Goal: Task Accomplishment & Management: Manage account settings

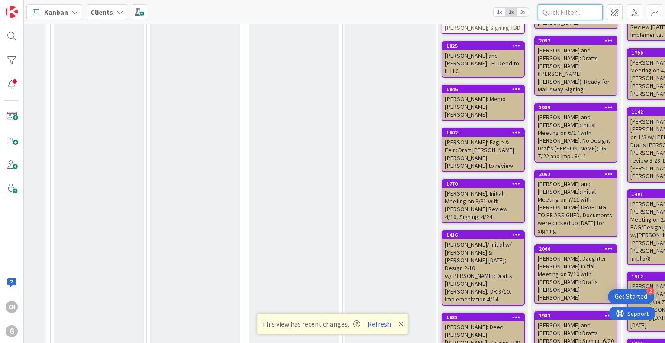
click at [560, 13] on input "text" at bounding box center [570, 12] width 65 height 16
type input "[PERSON_NAME]"
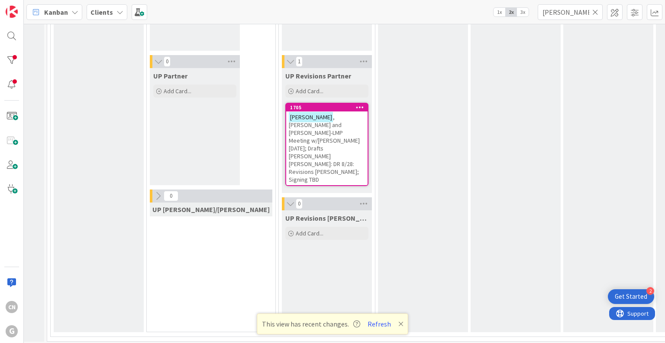
click at [291, 136] on span ", [PERSON_NAME] and [PERSON_NAME]-LMP Meeting w/[PERSON_NAME] [DATE]; Drafts [P…" at bounding box center [324, 148] width 71 height 70
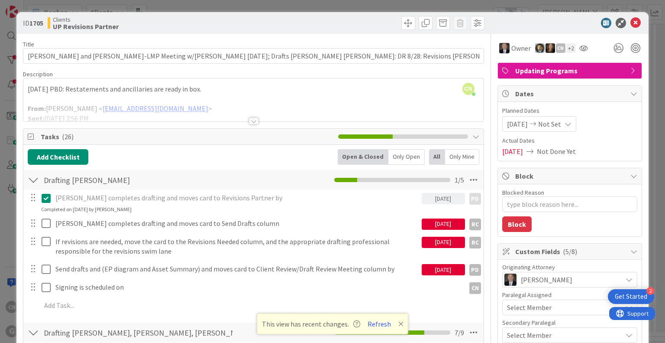
click at [250, 119] on div at bounding box center [254, 120] width 10 height 7
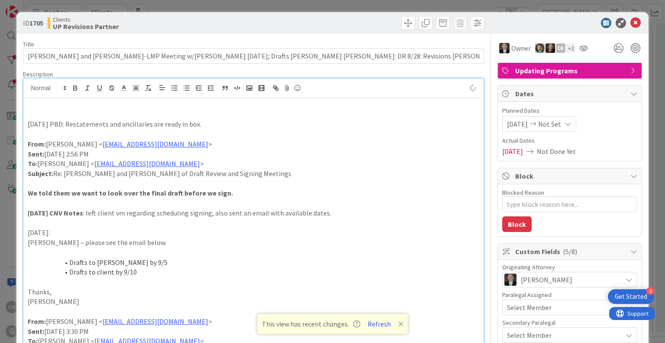
type textarea "x"
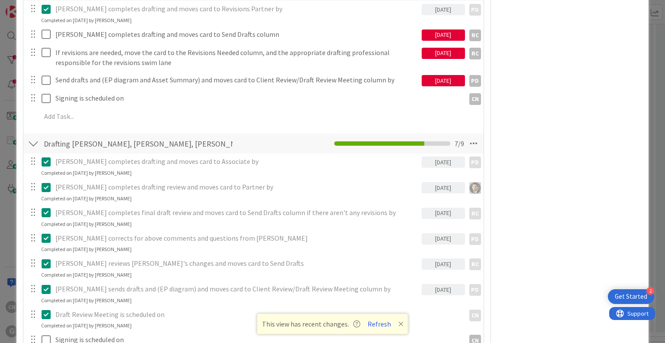
scroll to position [1053, 0]
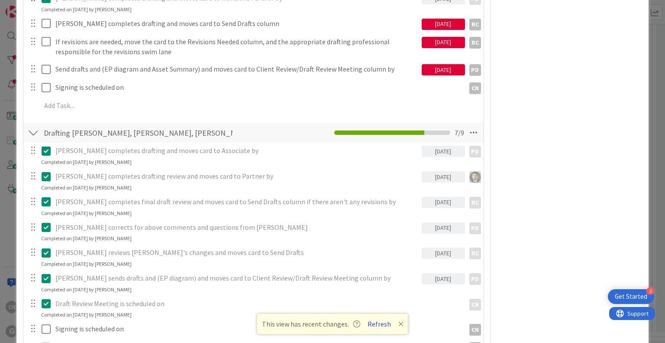
click at [378, 322] on button "Refresh" at bounding box center [379, 323] width 29 height 11
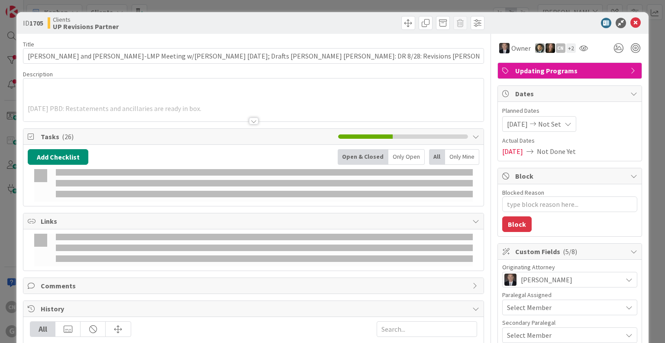
type input "[PERSON_NAME]"
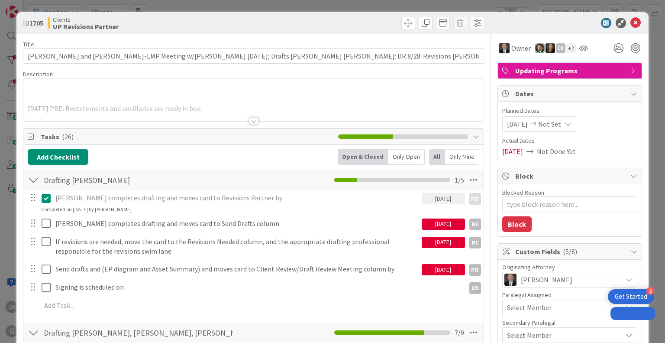
type textarea "x"
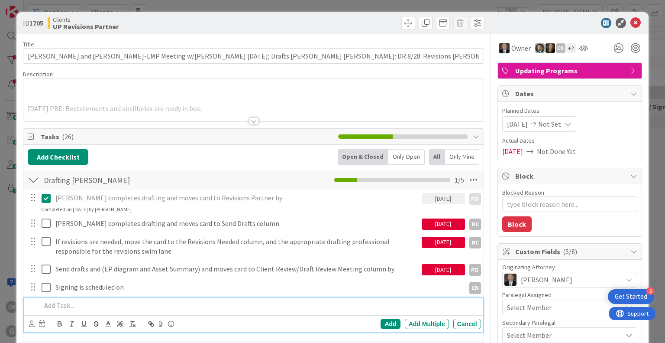
click at [367, 305] on p at bounding box center [259, 305] width 436 height 10
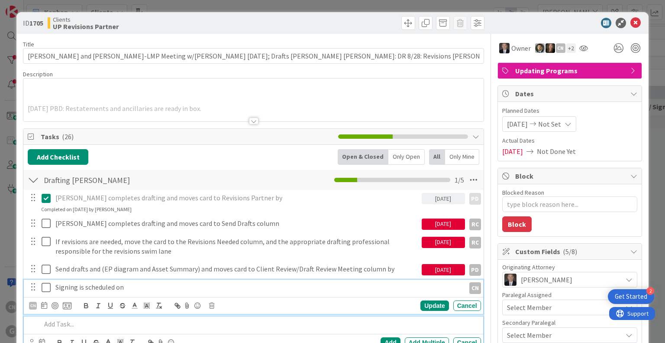
click at [364, 291] on p "Signing is scheduled on" at bounding box center [258, 287] width 406 height 10
click at [331, 104] on div at bounding box center [253, 110] width 460 height 22
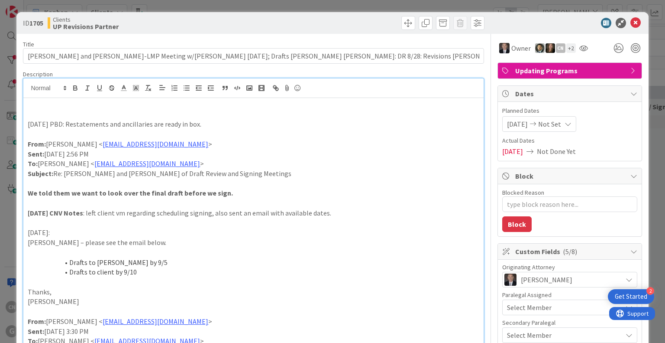
click at [157, 110] on p at bounding box center [253, 115] width 451 height 10
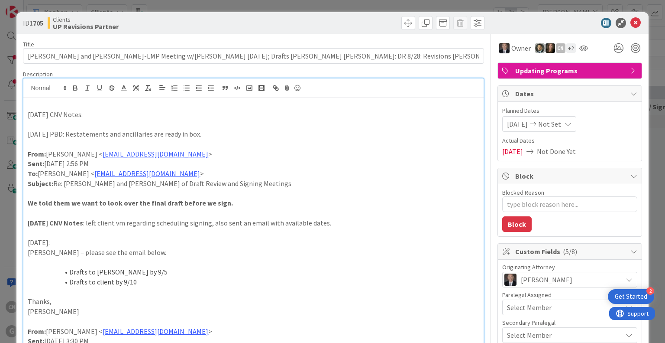
click at [373, 265] on p at bounding box center [253, 262] width 451 height 10
click at [92, 112] on p "[DATE] CNV Notes:" at bounding box center [253, 115] width 451 height 10
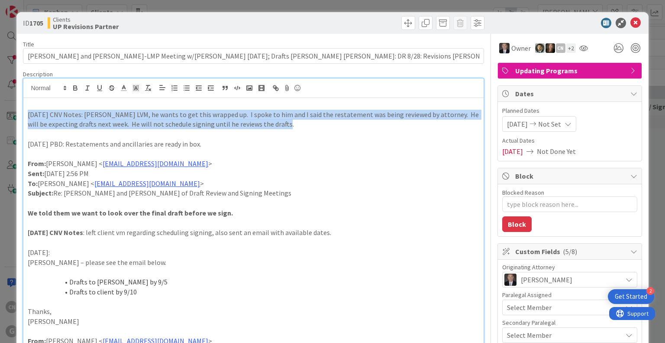
drag, startPoint x: 276, startPoint y: 123, endPoint x: 23, endPoint y: 115, distance: 253.5
copy p "[DATE] CNV Notes: [PERSON_NAME] LVM, he wants to get this wrapped up. I spoke t…"
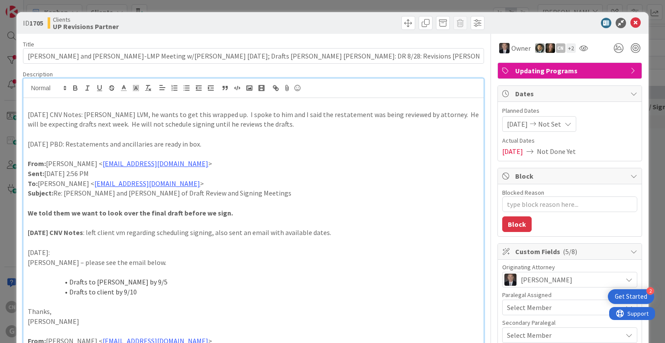
click at [299, 142] on p "[DATE] PBD: Restatements and ancillaries are ready in box." at bounding box center [253, 144] width 451 height 10
click at [75, 124] on p "[DATE] CNV Notes: [PERSON_NAME] LVM, he wants to get this wrapped up. I spoke t…" at bounding box center [253, 119] width 451 height 19
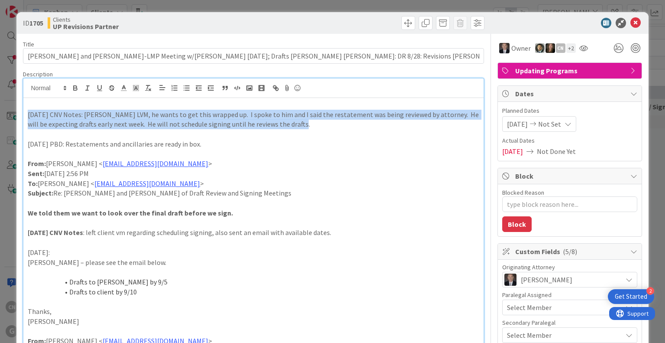
drag, startPoint x: 289, startPoint y: 124, endPoint x: 24, endPoint y: 117, distance: 265.6
copy p "[DATE] CNV Notes: [PERSON_NAME] LVM, he wants to get this wrapped up. I spoke t…"
click at [78, 117] on p "[DATE] CNV Notes: [PERSON_NAME] LVM, he wants to get this wrapped up. I spoke t…" at bounding box center [253, 119] width 451 height 19
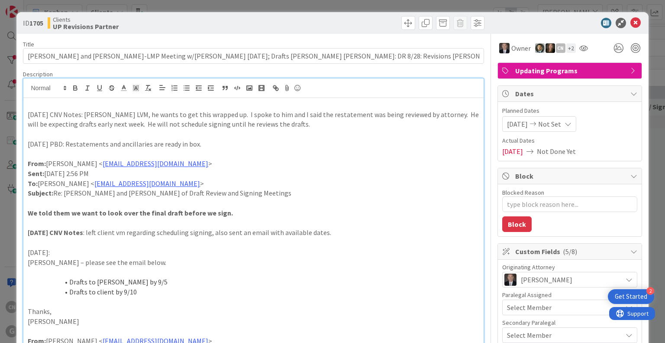
click at [78, 114] on p "[DATE] CNV Notes: [PERSON_NAME] LVM, he wants to get this wrapped up. I spoke t…" at bounding box center [253, 119] width 451 height 19
drag, startPoint x: 78, startPoint y: 114, endPoint x: 7, endPoint y: 114, distance: 71.0
click at [7, 114] on div "ID 1705 Clients UP Revisions Partner Title 121 / 128 [PERSON_NAME] and [PERSON_…" at bounding box center [332, 171] width 665 height 343
drag, startPoint x: 79, startPoint y: 114, endPoint x: 21, endPoint y: 116, distance: 58.5
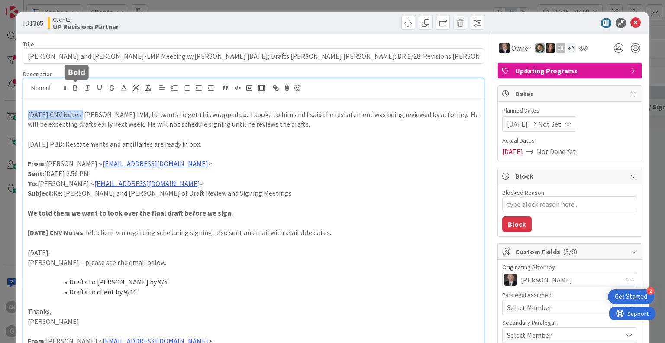
click at [75, 88] on icon "button" at bounding box center [75, 88] width 8 height 8
type textarea "x"
click at [631, 22] on icon at bounding box center [636, 23] width 10 height 10
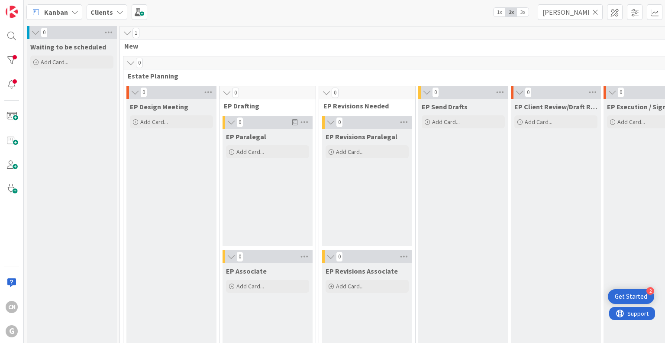
click at [598, 13] on icon at bounding box center [596, 12] width 6 height 8
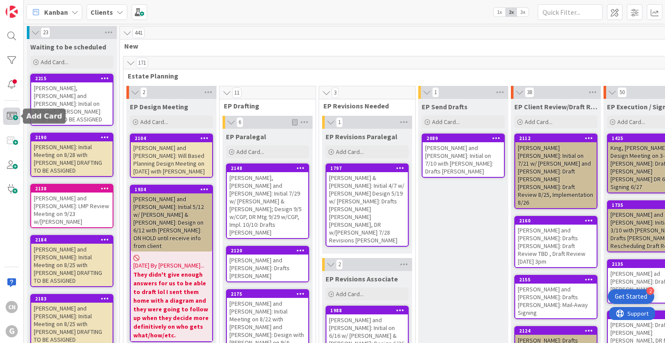
click at [14, 117] on span at bounding box center [11, 115] width 17 height 17
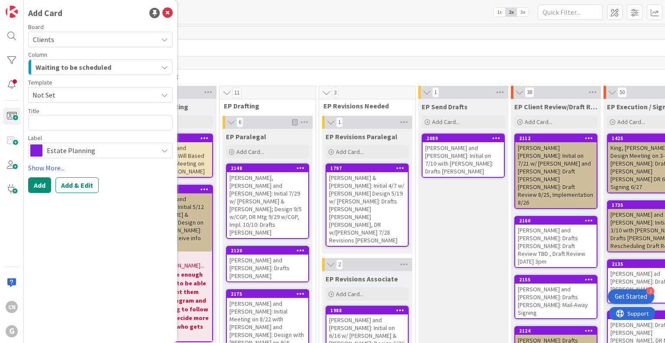
click at [62, 89] on span "Not Set" at bounding box center [91, 94] width 119 height 11
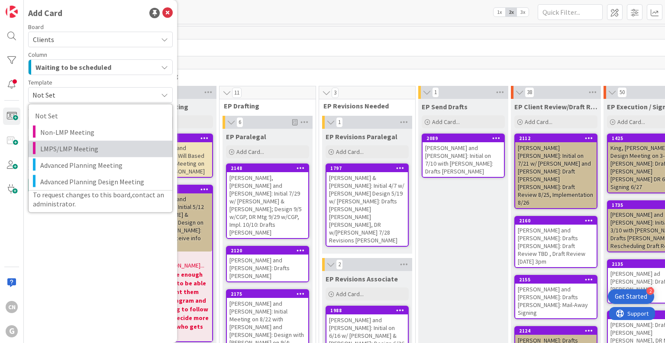
click at [67, 150] on span "LMPS/LMP Meeting" at bounding box center [103, 148] width 126 height 11
type textarea "x"
type textarea "LMPS/LMP Meeting"
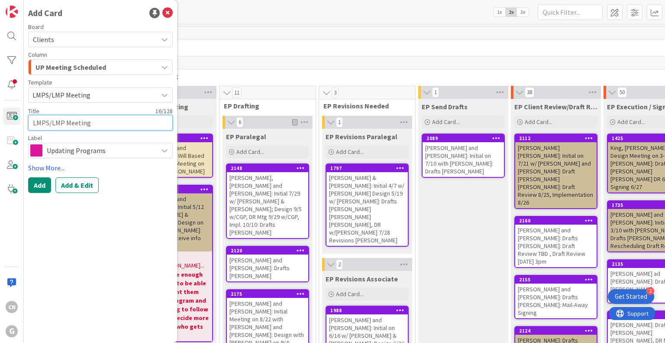
drag, startPoint x: 102, startPoint y: 127, endPoint x: 20, endPoint y: 125, distance: 81.9
click at [20, 125] on div "CN G Add Card Board Clients Column UP Meeting Scheduled Template LMPS/LMP Meeti…" at bounding box center [12, 171] width 24 height 343
paste textarea "Meeting with [PERSON_NAME] & [PERSON_NAME]"
type textarea "x"
type textarea "LMP Meeting with [PERSON_NAME] & [PERSON_NAME]"
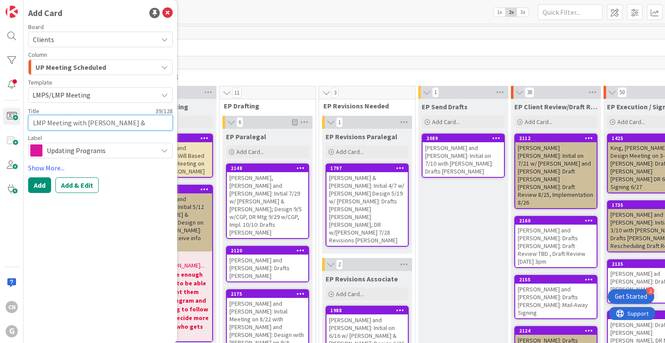
drag, startPoint x: 158, startPoint y: 123, endPoint x: 135, endPoint y: 123, distance: 22.5
click at [135, 123] on textarea "LMP Meeting with [PERSON_NAME] & [PERSON_NAME]" at bounding box center [100, 123] width 145 height 16
click at [32, 123] on textarea "LMP Meeting with [PERSON_NAME] & [PERSON_NAME]" at bounding box center [100, 123] width 145 height 16
paste textarea "[PERSON_NAME]"
type textarea "x"
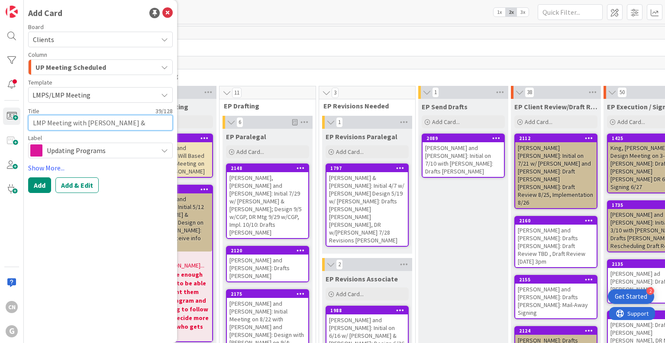
type textarea "LaydenLMP Meeting with [PERSON_NAME] & [PERSON_NAME]"
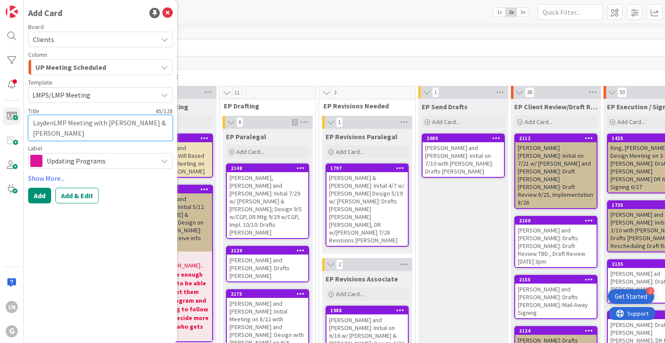
type textarea "x"
type textarea "[PERSON_NAME],LMP Meeting with [PERSON_NAME] & [PERSON_NAME]"
type textarea "x"
type textarea "[PERSON_NAME], LMP Meeting with [PERSON_NAME] & [PERSON_NAME]"
click at [58, 135] on textarea "[PERSON_NAME], LMP Meeting with [PERSON_NAME] & [PERSON_NAME]" at bounding box center [100, 128] width 145 height 26
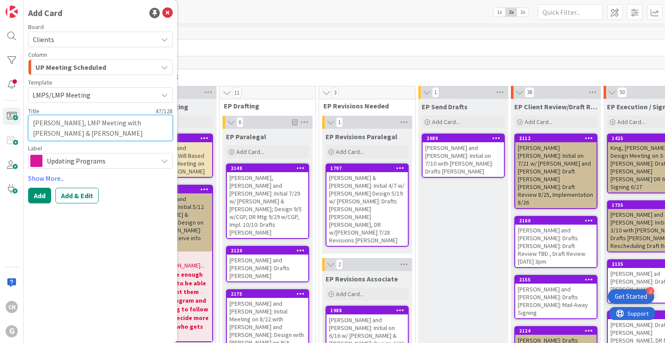
type textarea "x"
type textarea "[PERSON_NAME], LMP Meeting with [PERSON_NAME] & [PERSON_NAME]"
type textarea "x"
type textarea "[PERSON_NAME], LMP Meeting with [PERSON_NAME] & [PERSON_NAME]"
type textarea "x"
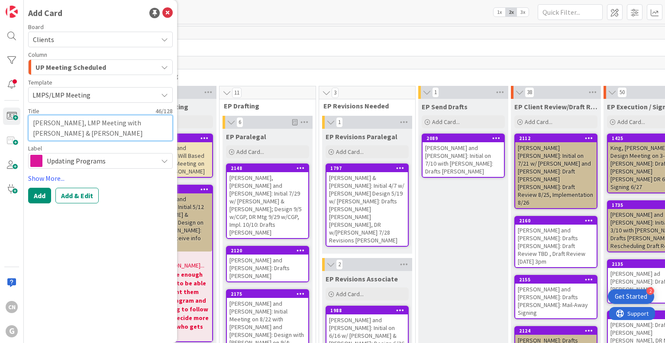
type textarea "[PERSON_NAME], LMP Meeting with [PERSON_NAME] & [PERSON_NAME]"
type textarea "x"
type textarea "[PERSON_NAME], LMP Meeting with [PERSON_NAME] & [PERSON_NAME]"
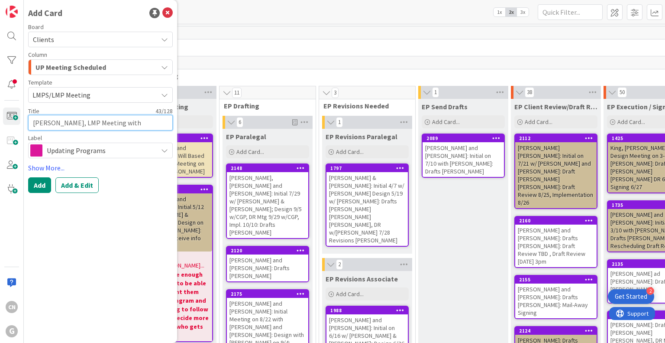
type textarea "x"
type textarea "[PERSON_NAME], LMP Meeting with [PERSON_NAME] & [PERSON_NAME]"
type textarea "x"
type textarea "[PERSON_NAME], LMP Meeting with [PERSON_NAME] & [PERSON_NAME]"
type textarea "x"
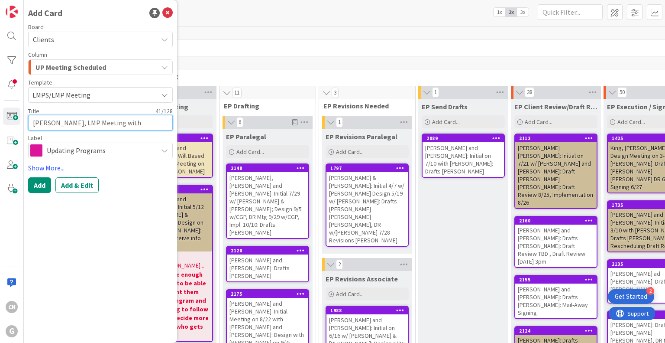
type textarea "[PERSON_NAME], LMP Meeting with [PERSON_NAME] & [PERSON_NAME]"
drag, startPoint x: 159, startPoint y: 123, endPoint x: 111, endPoint y: 121, distance: 47.7
click at [111, 121] on textarea "[PERSON_NAME], LMP Meeting with [PERSON_NAME] & [PERSON_NAME]" at bounding box center [100, 123] width 145 height 16
type textarea "x"
type textarea "[PERSON_NAME], LMP Meeting with"
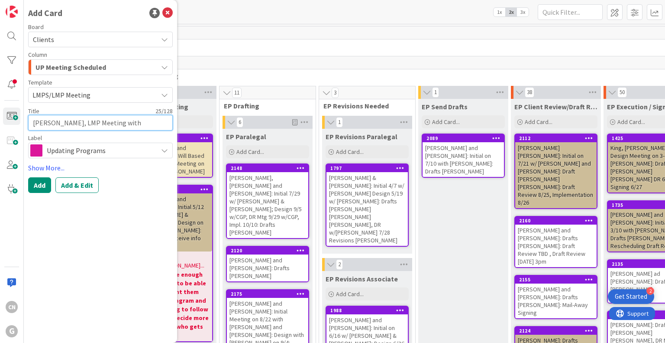
type textarea "x"
type textarea "[PERSON_NAME], LMP Meeting with"
type textarea "x"
type textarea "[PERSON_NAME], LMP Meeting wit"
type textarea "x"
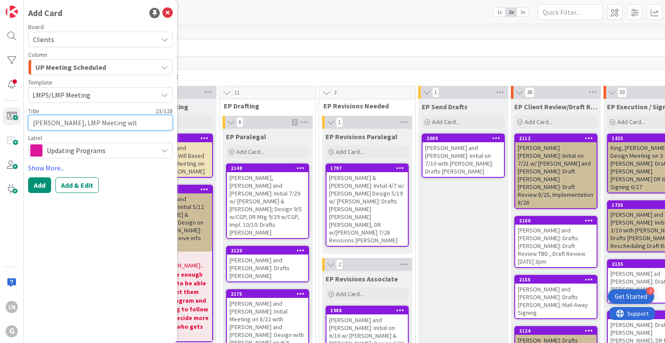
type textarea "[PERSON_NAME], LMP Meeting wi"
type textarea "x"
type textarea "[PERSON_NAME], LMP Meeting w"
type textarea "x"
type textarea "[PERSON_NAME], LMP Meeting"
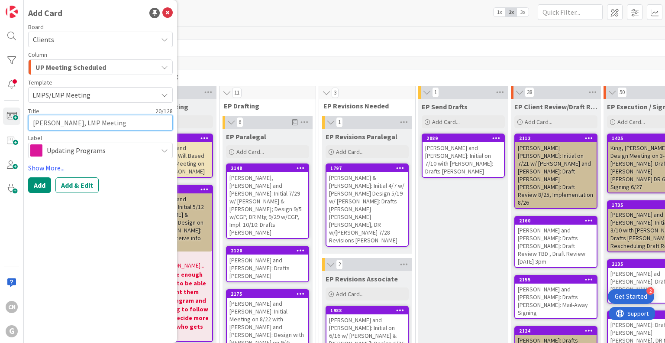
type textarea "x"
type textarea "[PERSON_NAME], LMP Meeting o"
type textarea "x"
type textarea "[PERSON_NAME], LMP Meeting on"
type textarea "x"
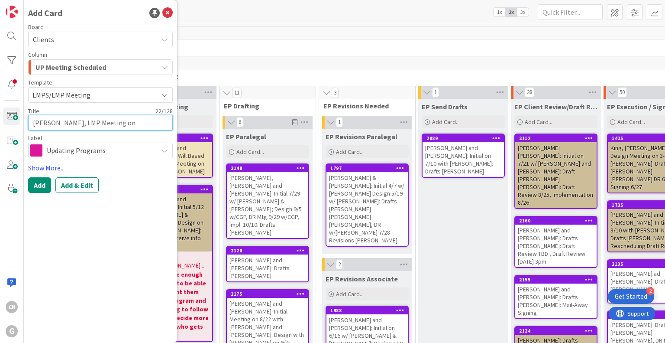
type textarea "[PERSON_NAME], LMP Meeting on"
type textarea "x"
type textarea "[PERSON_NAME], LMP Meeting on 1"
type textarea "x"
type textarea "[PERSON_NAME], LMP Meeting on 1-"
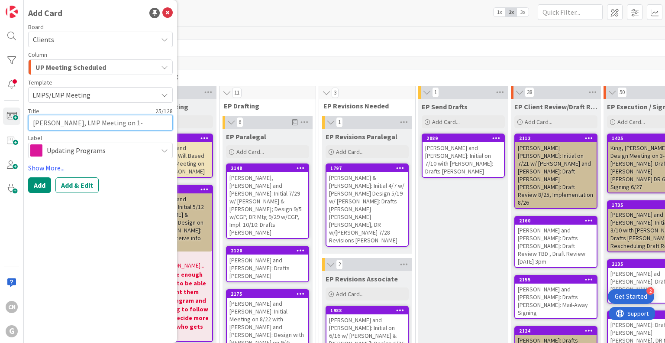
type textarea "x"
type textarea "[PERSON_NAME], LMP Meeting on 1"
type textarea "x"
type textarea "[PERSON_NAME], LMP Meeting on 10"
type textarea "x"
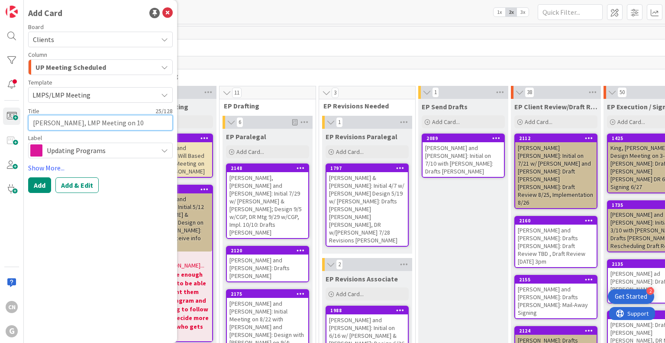
type textarea "[PERSON_NAME], LMP Meeting on 10-"
type textarea "x"
type textarea "[PERSON_NAME], LMP Meeting on 10-2"
type textarea "x"
type textarea "[PERSON_NAME], LMP Meeting on 10-23"
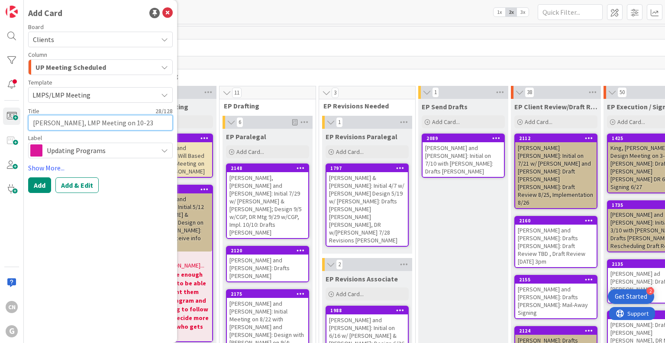
type textarea "x"
type textarea "[PERSON_NAME], LMP Meeting on 10-23-"
type textarea "x"
type textarea "[PERSON_NAME], LMP Meeting on 10-23-2"
type textarea "x"
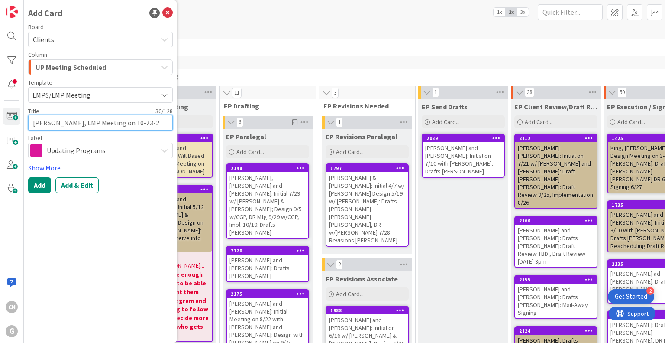
type textarea "[PERSON_NAME], LMP Meeting on [DATE]"
paste textarea "[PERSON_NAME] & [PERSON_NAME]"
type textarea "x"
type textarea "[PERSON_NAME] & [PERSON_NAME] Meeting on [DATE]"
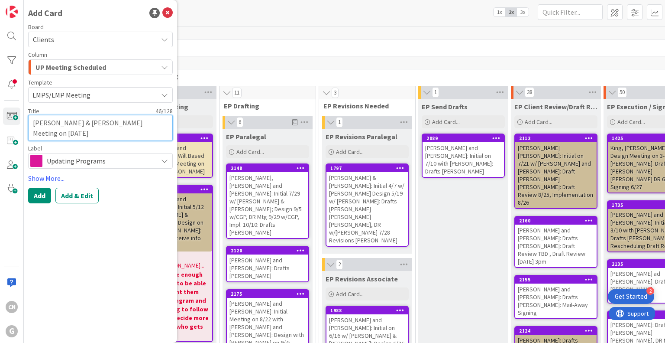
type textarea "x"
type textarea "[PERSON_NAME] & [PERSON_NAME] LMP Meeting on [DATE]"
type textarea "x"
type textarea "[PERSON_NAME] & [PERSON_NAME] Meeting on [DATE]"
type textarea "x"
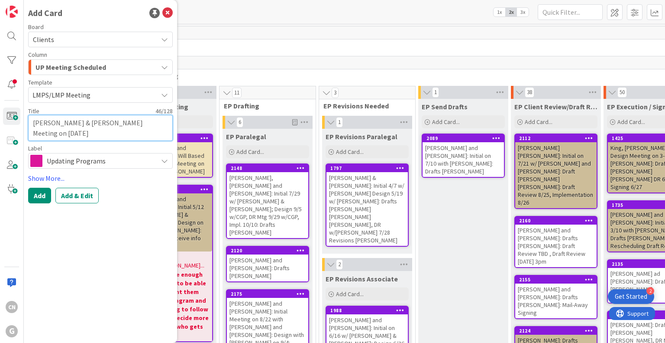
type textarea "[PERSON_NAME] & [PERSON_NAME]:LMP Meeting on [DATE]"
type textarea "x"
type textarea "[PERSON_NAME] & [PERSON_NAME]: LMP Meeting on [DATE]"
click at [146, 124] on textarea "[PERSON_NAME] & [PERSON_NAME]: LMP Meeting on [DATE]" at bounding box center [100, 128] width 145 height 26
type textarea "x"
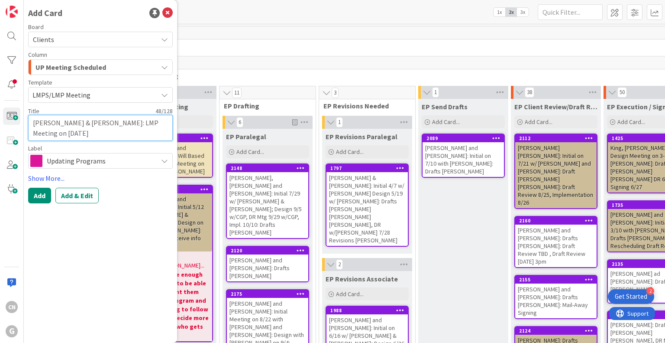
type textarea "[PERSON_NAME] & [PERSON_NAME]: LMP Meeting on [DATE]"
type textarea "x"
type textarea "[PERSON_NAME] & [PERSON_NAME]: LMP Meeting w on [DATE]"
type textarea "x"
type textarea "[PERSON_NAME] & [PERSON_NAME]: LMP Meeting w/ on [DATE]"
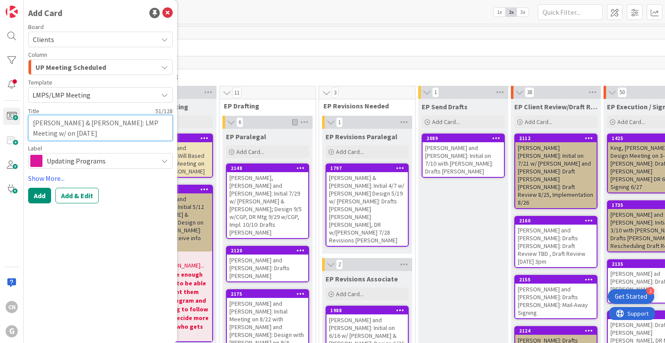
type textarea "x"
type textarea "[PERSON_NAME] & [PERSON_NAME]: LMP Meeting w/C on [DATE]"
type textarea "x"
type textarea "[PERSON_NAME] & [PERSON_NAME]: LMP Meeting w/CG on [DATE]"
type textarea "x"
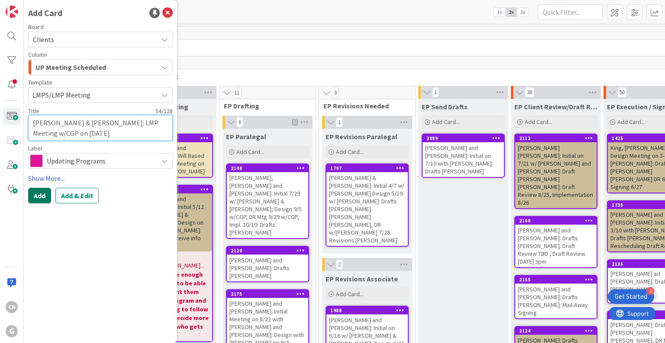
type textarea "[PERSON_NAME] & [PERSON_NAME]: LMP Meeting w/CGP on [DATE]"
click at [36, 197] on button "Add" at bounding box center [39, 196] width 23 height 16
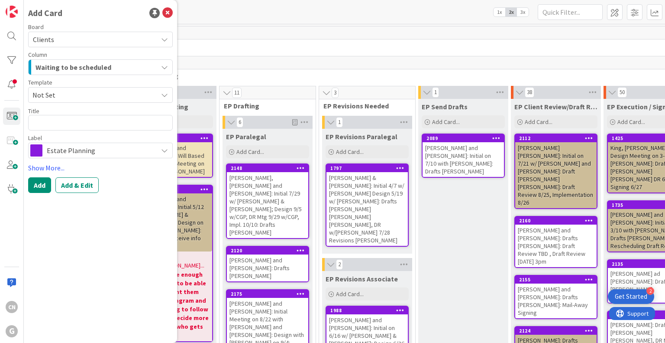
click at [257, 27] on div "442" at bounding box center [627, 32] width 1015 height 13
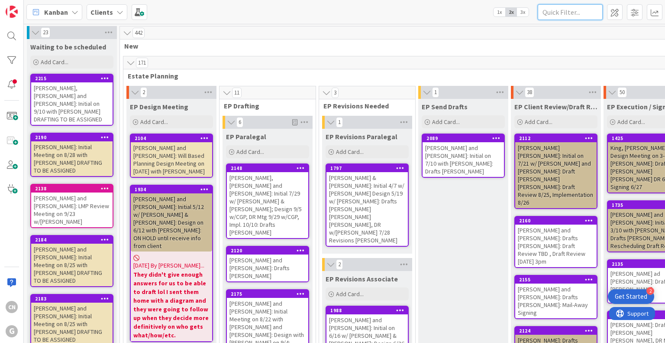
click at [562, 13] on input "text" at bounding box center [570, 12] width 65 height 16
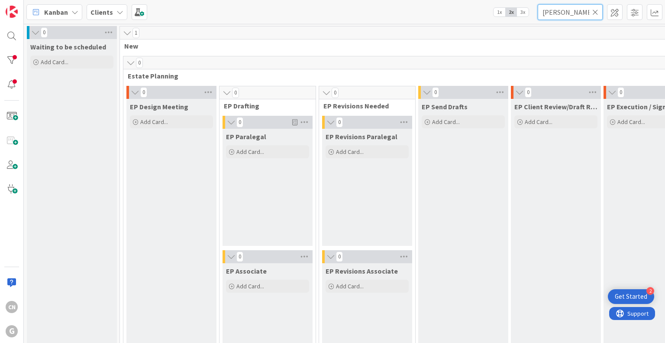
type input "[PERSON_NAME]"
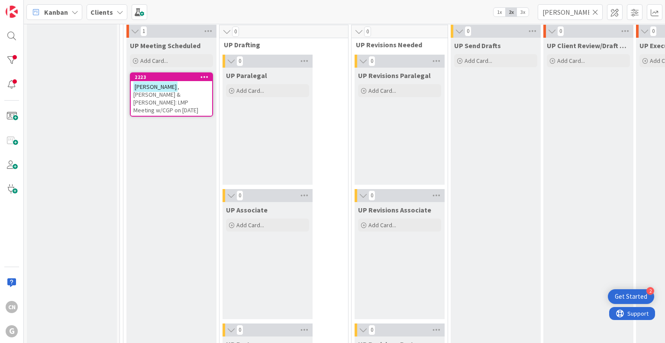
scroll to position [1282, 0]
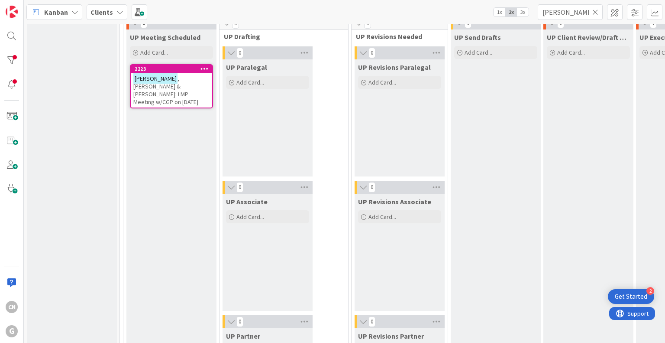
click at [165, 93] on div "[PERSON_NAME] & [PERSON_NAME]: LMP Meeting w/CGP on [DATE]" at bounding box center [171, 90] width 81 height 35
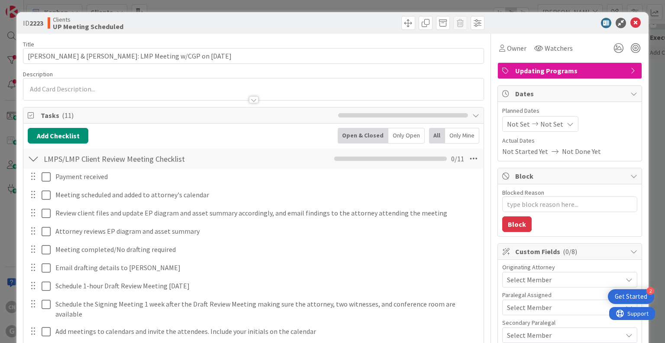
type textarea "x"
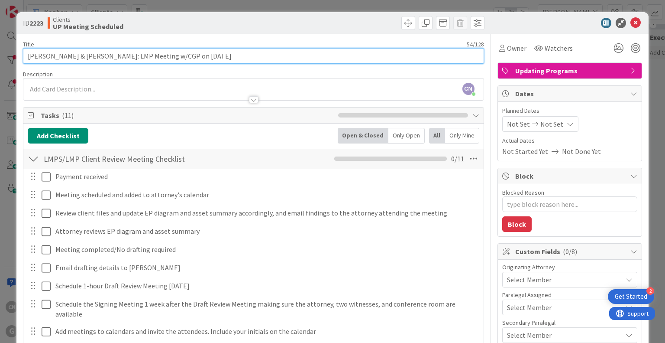
click at [117, 55] on input "[PERSON_NAME] & [PERSON_NAME]: LMP Meeting w/CGP on [DATE]" at bounding box center [253, 56] width 461 height 16
type input "[PERSON_NAME] & [PERSON_NAME]: LMP (Meeting w/CGP on [DATE]"
type textarea "x"
type input "[PERSON_NAME] & [PERSON_NAME]: LMP (AMeeting w/CGP on [DATE]"
type textarea "x"
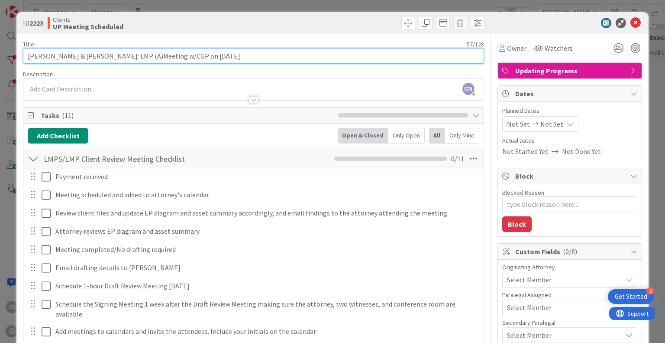
type input "[PERSON_NAME] & [PERSON_NAME]: LMP (A) Meeting w/CGP on [DATE]"
type textarea "x"
type input "[PERSON_NAME] & [PERSON_NAME]: LMP (A) Meeting w/CGP on [DATE]"
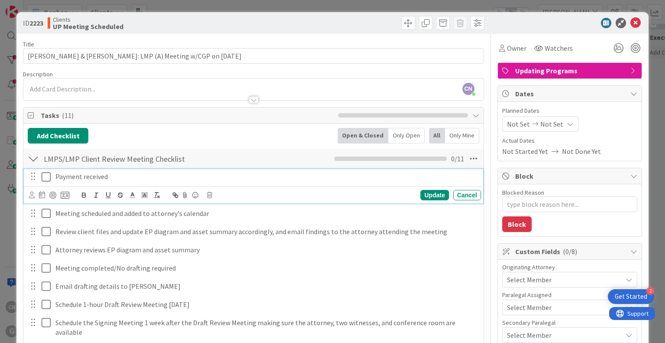
click at [46, 176] on icon at bounding box center [46, 177] width 9 height 10
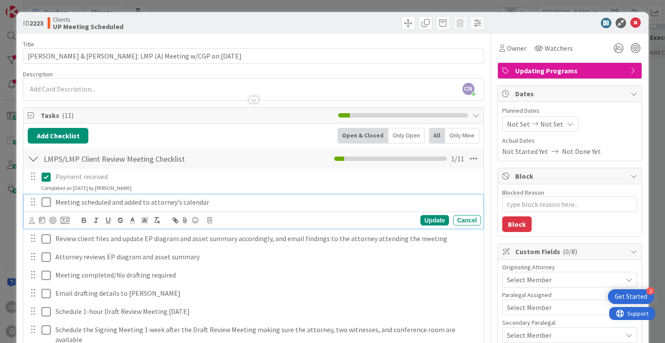
click at [44, 201] on icon at bounding box center [46, 202] width 9 height 10
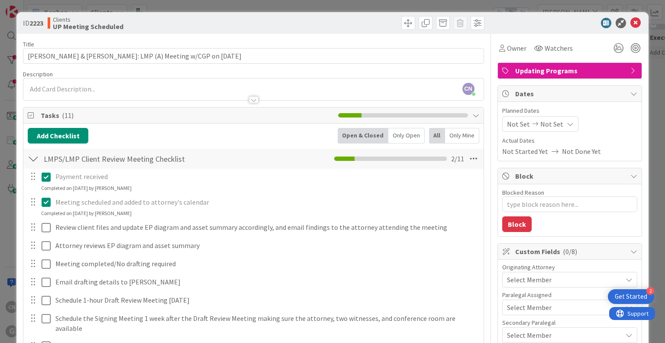
click at [47, 199] on icon at bounding box center [46, 202] width 9 height 10
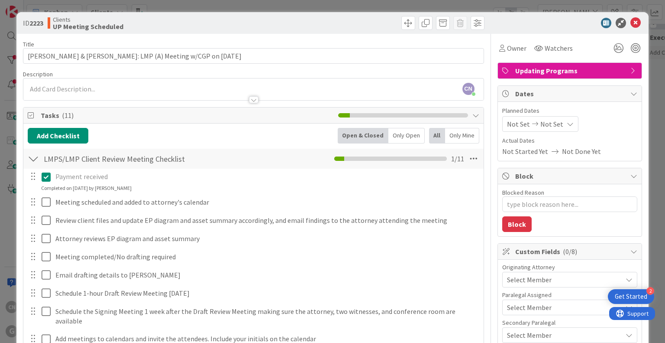
click at [45, 176] on icon at bounding box center [46, 177] width 9 height 10
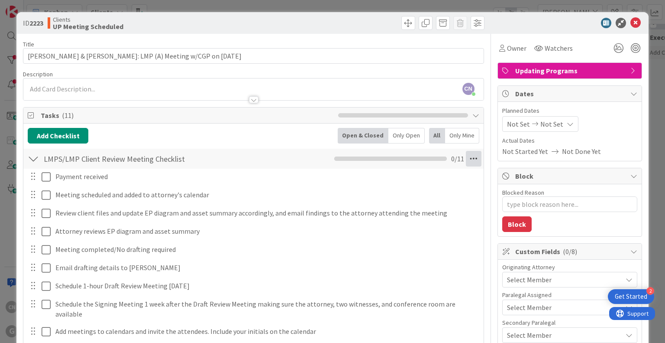
click at [466, 154] on icon at bounding box center [474, 159] width 16 height 16
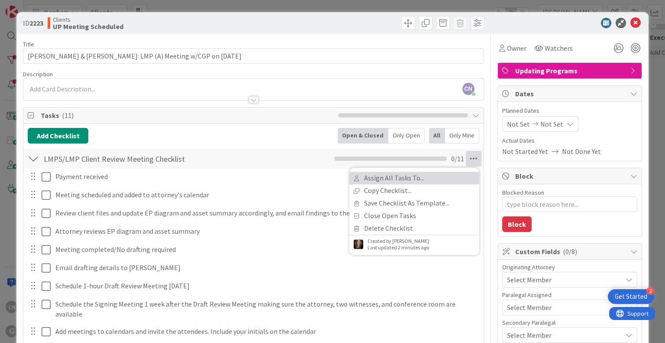
click at [447, 177] on link "Assign All Tasks To..." at bounding box center [415, 178] width 130 height 13
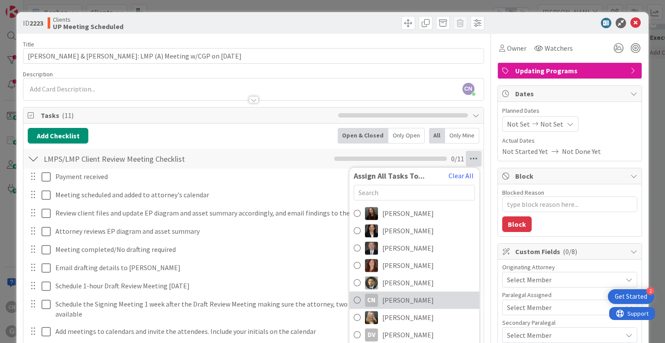
click at [418, 295] on span "[PERSON_NAME]" at bounding box center [409, 300] width 52 height 10
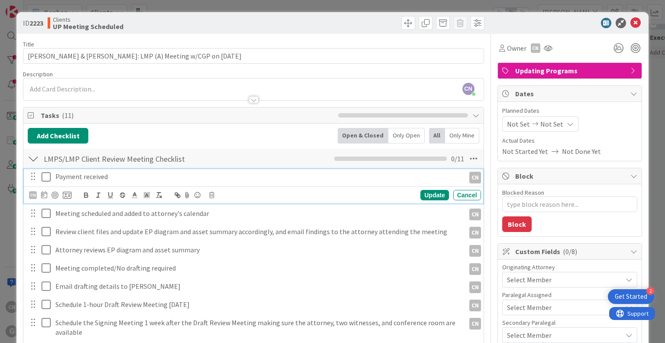
click at [49, 174] on icon at bounding box center [46, 177] width 9 height 10
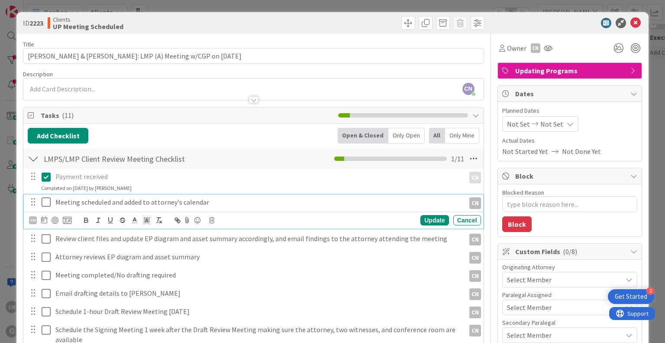
click at [45, 202] on icon at bounding box center [46, 202] width 9 height 10
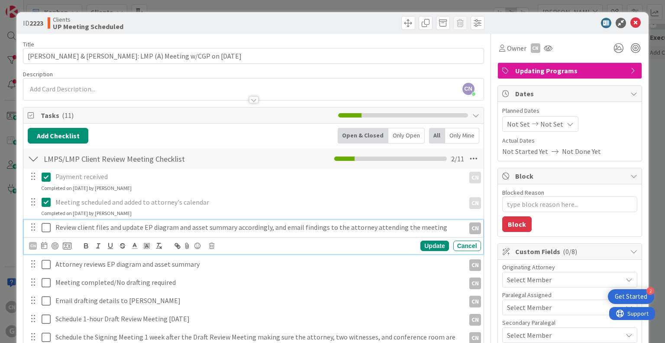
click at [434, 226] on p "Review client files and update EP diagram and asset summary accordingly, and em…" at bounding box center [258, 227] width 406 height 10
click at [32, 246] on div "CN" at bounding box center [33, 246] width 8 height 8
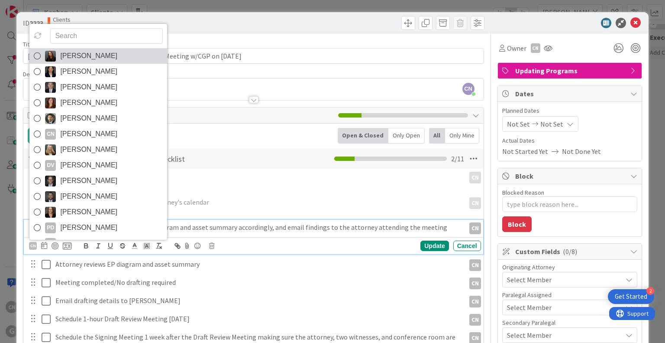
click at [109, 53] on link "[PERSON_NAME]" at bounding box center [98, 56] width 138 height 16
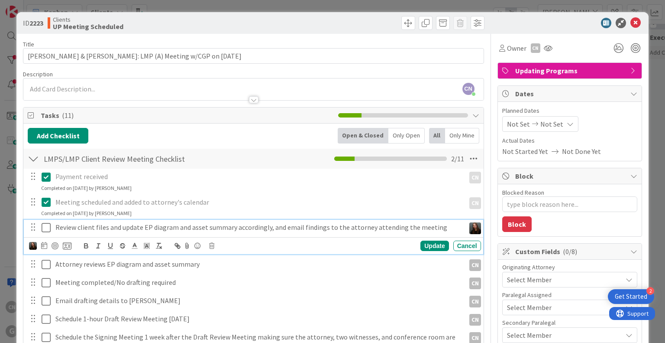
type textarea "x"
click at [44, 246] on icon at bounding box center [44, 245] width 6 height 7
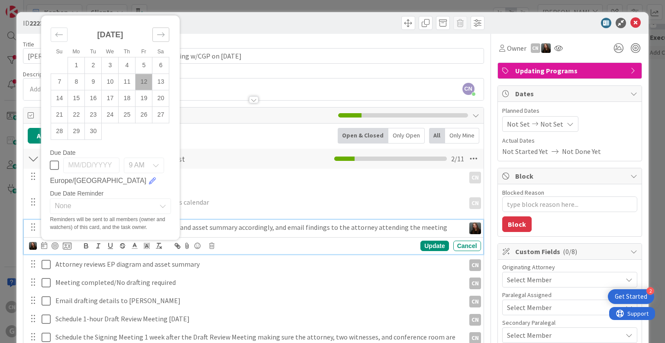
click at [160, 31] on icon "Move forward to switch to the next month." at bounding box center [161, 35] width 8 height 8
click at [132, 98] on td "16" at bounding box center [127, 98] width 17 height 16
type input "[DATE]"
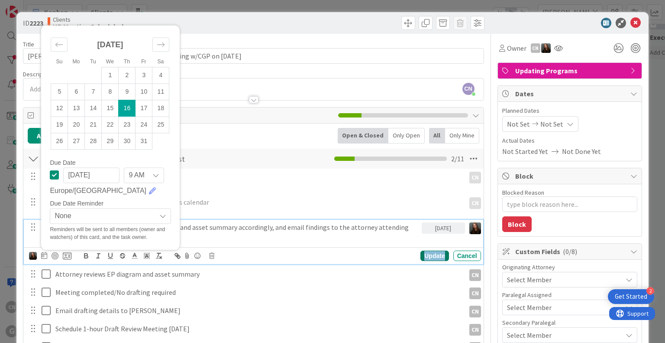
click at [428, 256] on div "Update" at bounding box center [435, 255] width 28 height 10
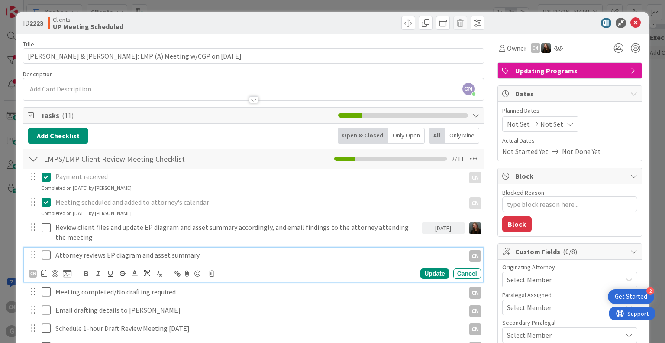
click at [207, 258] on p "Attorney reviews EP diagram and asset summary" at bounding box center [258, 255] width 406 height 10
click at [31, 271] on div "CN" at bounding box center [33, 273] width 8 height 8
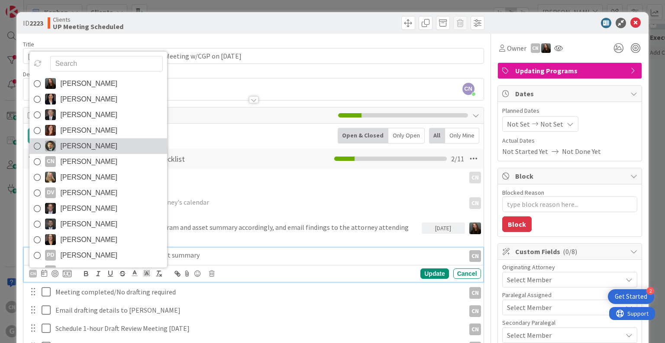
click at [85, 146] on span "[PERSON_NAME]" at bounding box center [88, 145] width 57 height 13
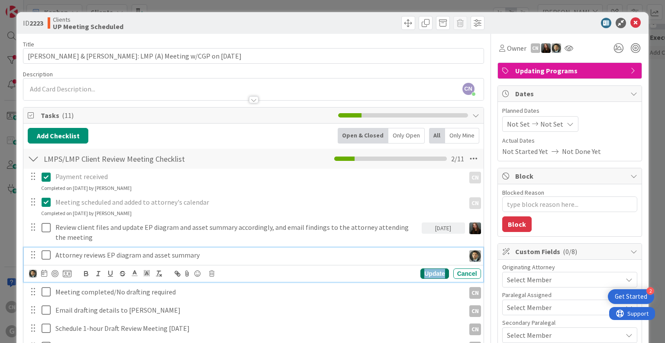
click at [428, 272] on div "Update" at bounding box center [435, 273] width 28 height 10
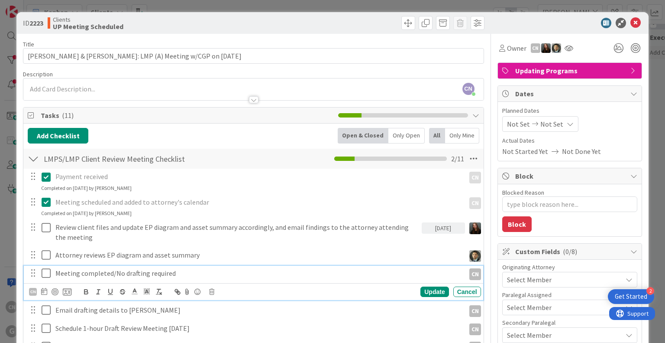
click at [208, 271] on p "Meeting completed/No drafting required" at bounding box center [258, 273] width 406 height 10
click at [35, 290] on div "CN" at bounding box center [33, 292] width 8 height 8
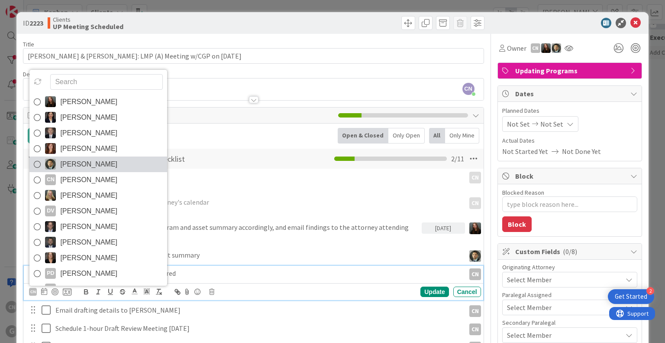
click at [96, 165] on span "[PERSON_NAME]" at bounding box center [88, 164] width 57 height 13
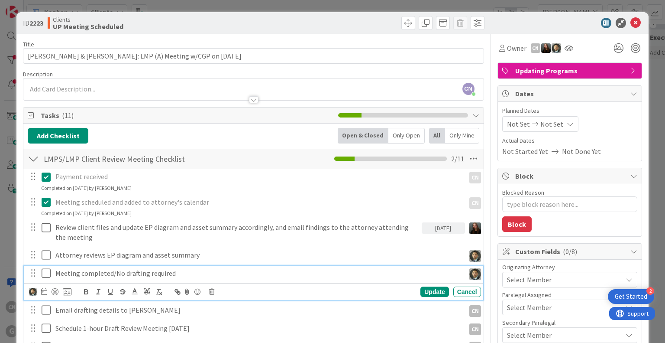
type textarea "x"
click at [44, 289] on icon at bounding box center [44, 291] width 6 height 7
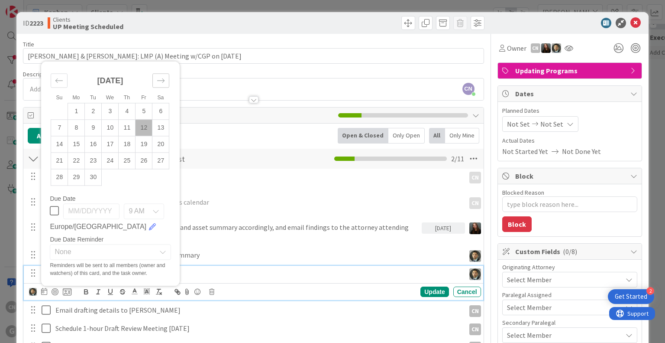
click at [163, 79] on icon "Move forward to switch to the next month." at bounding box center [160, 80] width 7 height 4
click at [128, 159] on td "23" at bounding box center [127, 160] width 17 height 16
type input "[DATE]"
type textarea "x"
click at [421, 289] on div "Update" at bounding box center [435, 291] width 28 height 10
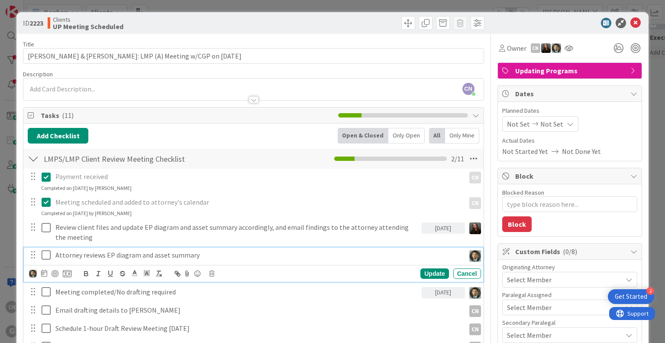
click at [228, 256] on p "Attorney reviews EP diagram and asset summary" at bounding box center [258, 255] width 406 height 10
click at [44, 272] on icon at bounding box center [44, 272] width 6 height 7
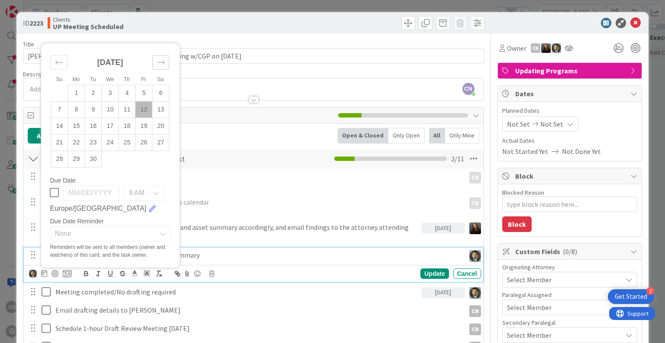
click at [163, 60] on icon "Move forward to switch to the next month." at bounding box center [160, 62] width 7 height 4
click at [128, 139] on td "23" at bounding box center [127, 142] width 17 height 16
type input "[DATE]"
type textarea "x"
click at [423, 271] on div "Update" at bounding box center [435, 273] width 28 height 10
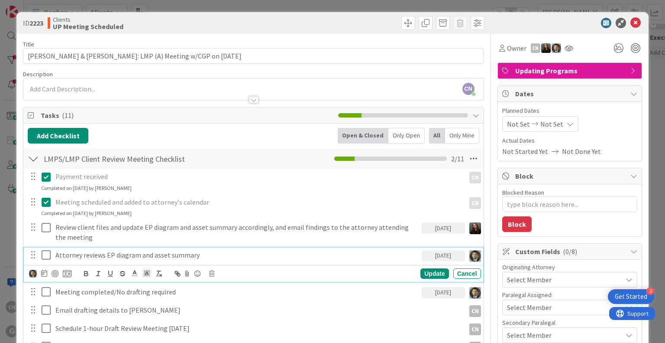
click at [210, 256] on p "Attorney reviews EP diagram and asset summary" at bounding box center [236, 255] width 363 height 10
click at [44, 273] on icon at bounding box center [44, 272] width 6 height 7
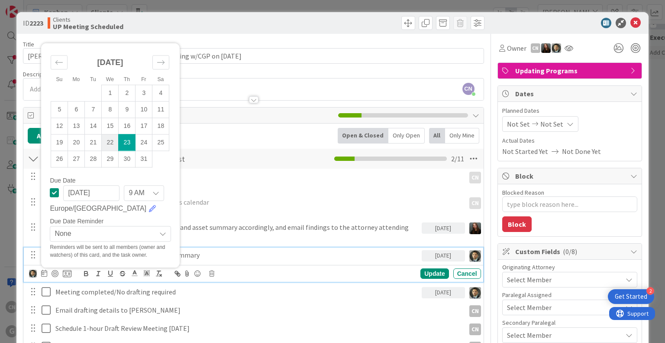
click at [105, 141] on td "22" at bounding box center [110, 142] width 17 height 16
type input "[DATE]"
click at [425, 268] on div "Update" at bounding box center [435, 273] width 28 height 10
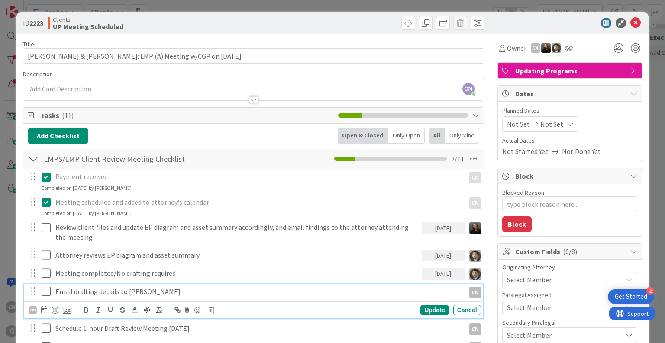
click at [149, 291] on p "Email drafting details to [PERSON_NAME]" at bounding box center [258, 291] width 406 height 10
click at [33, 309] on div "CN" at bounding box center [33, 310] width 8 height 8
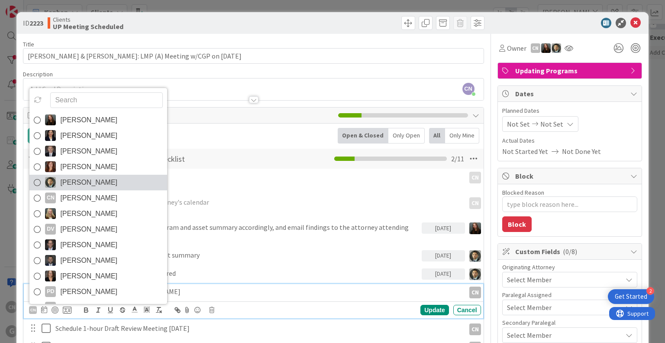
click at [88, 180] on span "[PERSON_NAME]" at bounding box center [88, 182] width 57 height 13
type textarea "x"
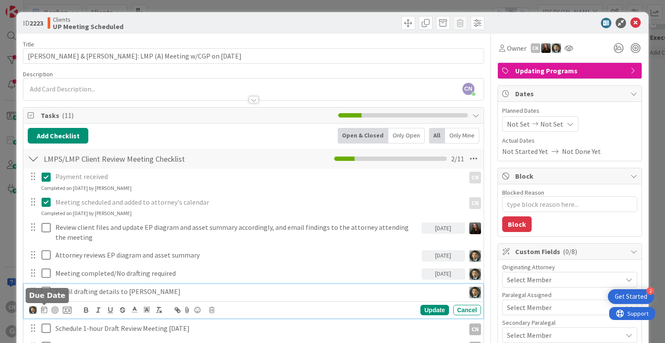
click at [44, 306] on icon at bounding box center [44, 309] width 6 height 7
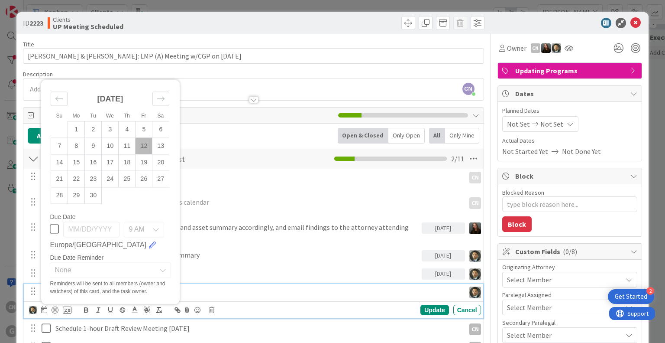
click at [166, 119] on li "Sa" at bounding box center [160, 115] width 17 height 9
click at [160, 95] on icon "Move forward to switch to the next month." at bounding box center [161, 98] width 8 height 8
click at [125, 181] on td "23" at bounding box center [127, 178] width 17 height 16
type input "[DATE]"
click at [427, 305] on div "Update" at bounding box center [435, 310] width 28 height 10
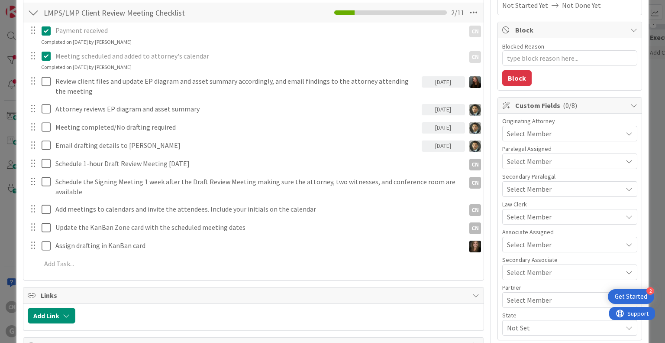
scroll to position [147, 0]
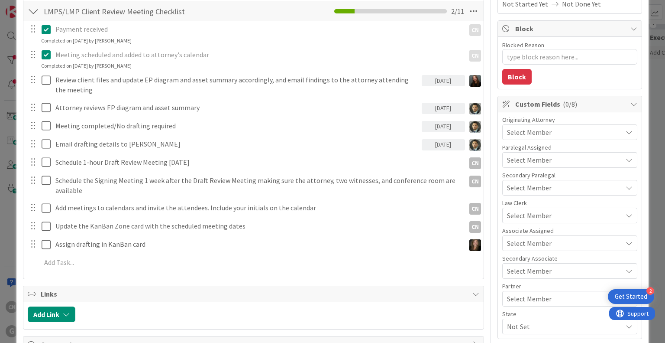
type textarea "x"
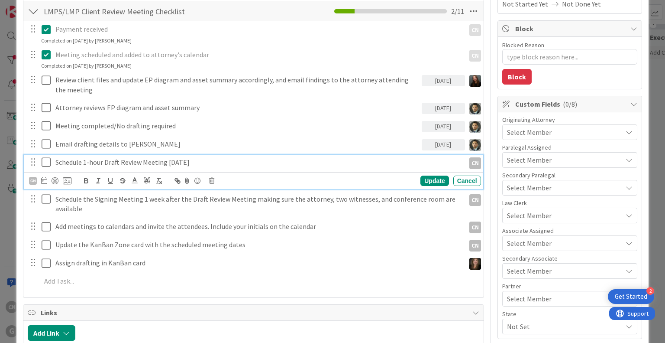
click at [213, 161] on p "Schedule 1-hour Draft Review Meeting [DATE]" at bounding box center [258, 162] width 406 height 10
click at [45, 180] on icon at bounding box center [44, 180] width 6 height 7
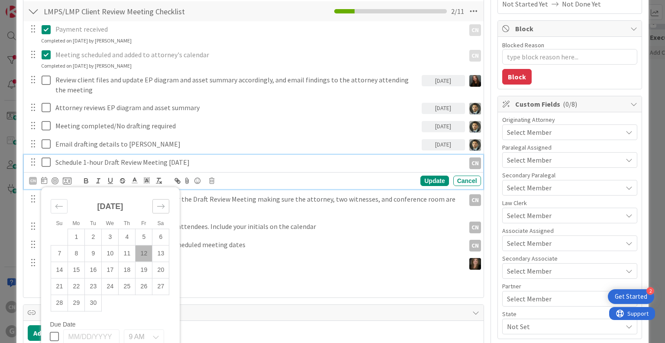
click at [164, 204] on icon "Move forward to switch to the next month." at bounding box center [161, 206] width 8 height 8
click at [130, 282] on td "23" at bounding box center [127, 286] width 17 height 16
type input "[DATE]"
type textarea "x"
click at [430, 181] on div "Update" at bounding box center [435, 180] width 28 height 10
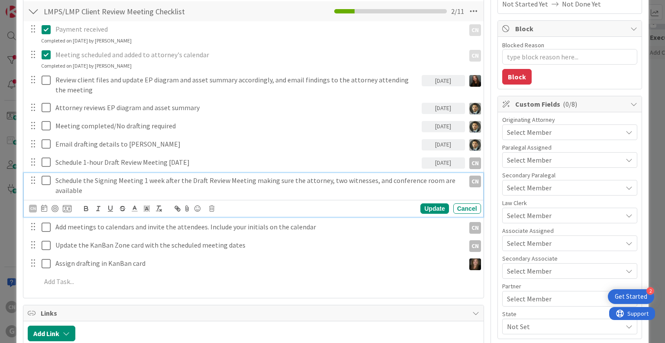
click at [89, 189] on p "Schedule the Signing Meeting 1 week after the Draft Review Meeting making sure …" at bounding box center [258, 184] width 406 height 19
click at [40, 209] on div "CN" at bounding box center [50, 208] width 42 height 10
click at [45, 206] on icon at bounding box center [44, 207] width 6 height 7
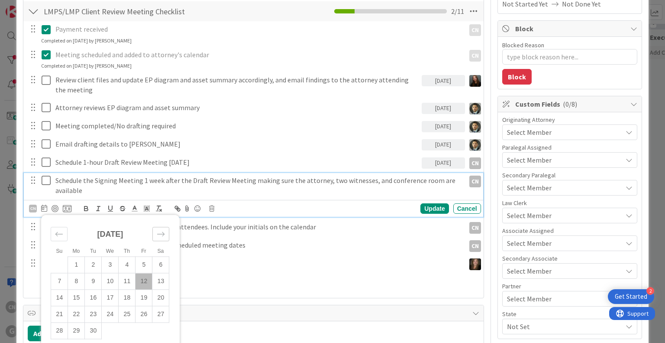
click at [162, 230] on icon "Move forward to switch to the next month." at bounding box center [161, 234] width 8 height 8
click at [123, 313] on td "23" at bounding box center [127, 314] width 17 height 16
type input "[DATE]"
type textarea "x"
click at [426, 208] on div "Update" at bounding box center [435, 208] width 28 height 10
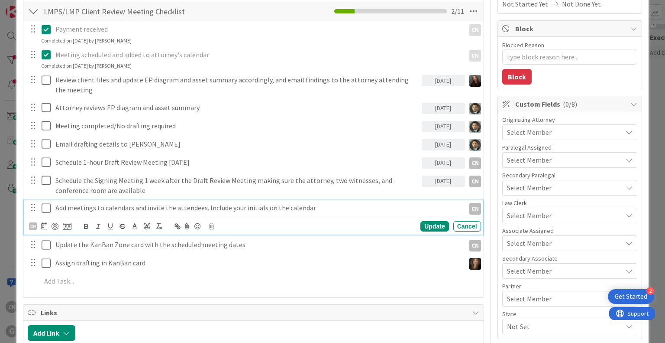
click at [324, 205] on p "Add meetings to calendars and invite the attendees. Include your initials on th…" at bounding box center [258, 208] width 406 height 10
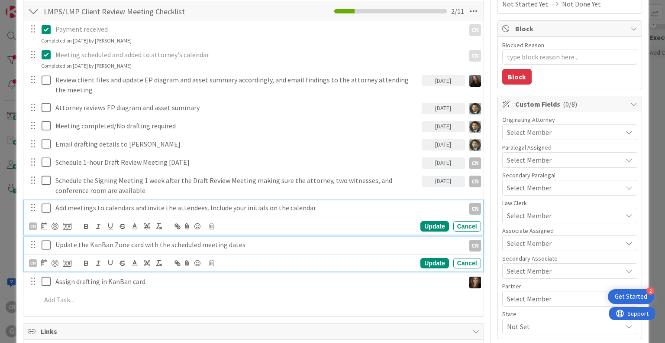
click at [258, 246] on p "Update the KanBan Zone card with the scheduled meeting dates" at bounding box center [258, 245] width 406 height 10
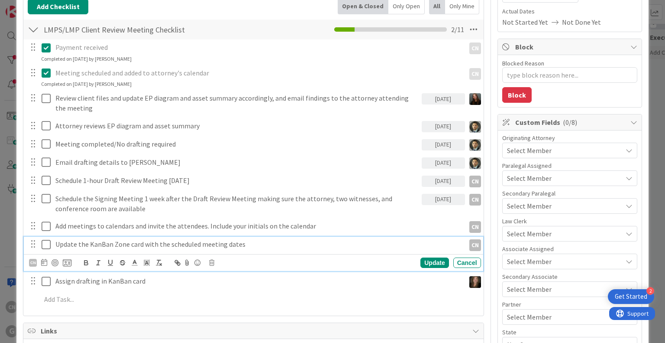
click at [201, 289] on div "Payment received CN CN Update Cancel Completed on [DATE] by [PERSON_NAME] Meeti…" at bounding box center [253, 174] width 451 height 271
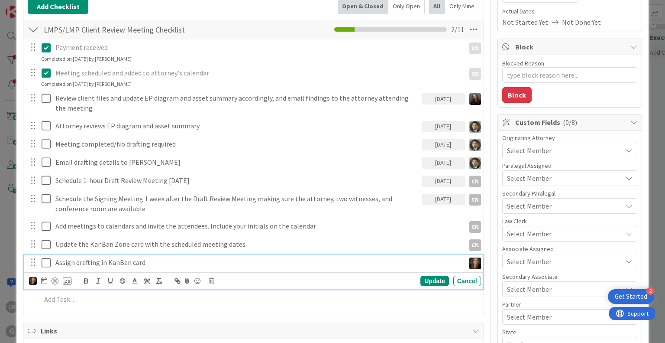
click at [161, 263] on p "Assign drafting in KanBan card" at bounding box center [258, 262] width 406 height 10
click at [43, 277] on icon at bounding box center [44, 280] width 6 height 7
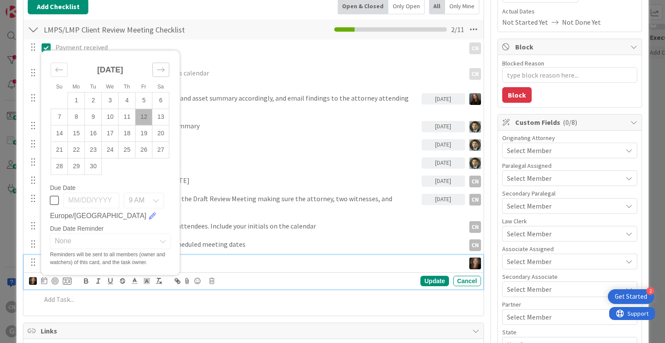
click at [165, 69] on icon "Move forward to switch to the next month." at bounding box center [161, 69] width 8 height 8
click at [129, 149] on td "23" at bounding box center [127, 150] width 17 height 16
type input "[DATE]"
type textarea "x"
click at [422, 277] on div "Update" at bounding box center [435, 281] width 28 height 10
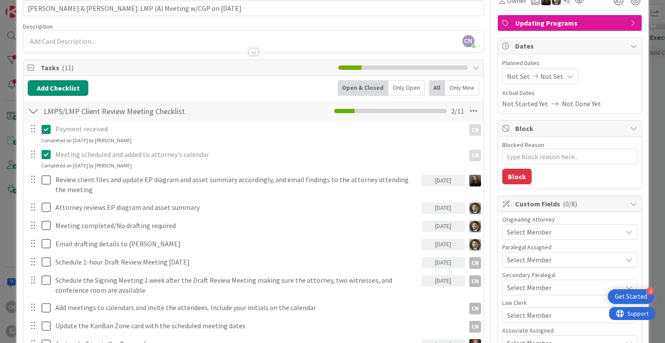
scroll to position [0, 0]
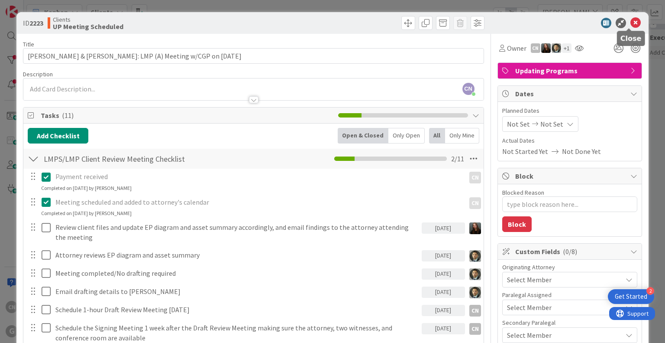
click at [631, 22] on icon at bounding box center [636, 23] width 10 height 10
